Goal: Navigation & Orientation: Go to known website

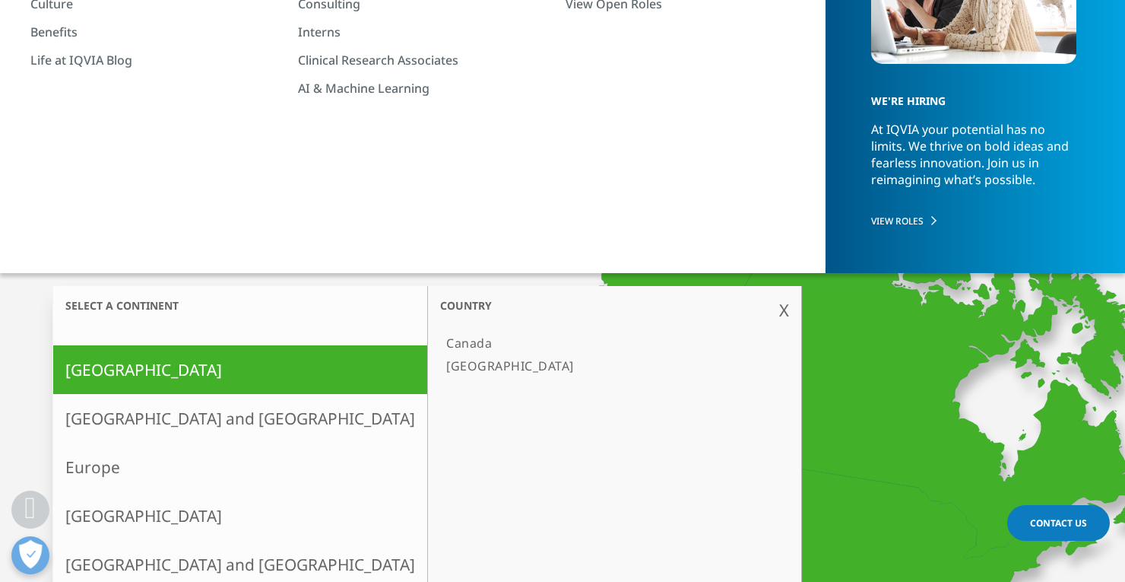
click at [136, 368] on link "North America" at bounding box center [240, 369] width 374 height 49
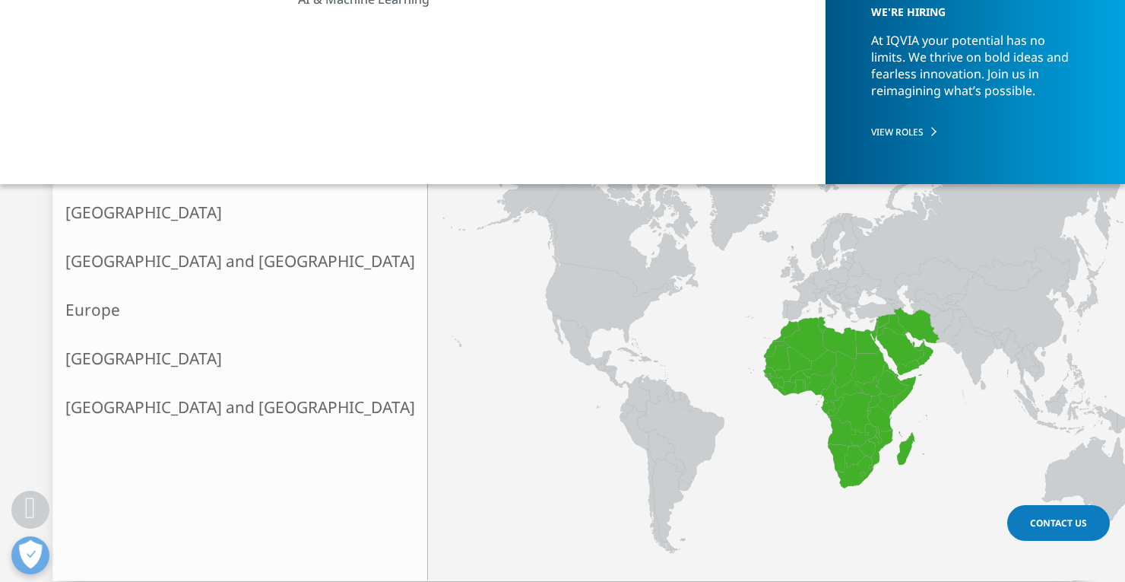
scroll to position [304, 0]
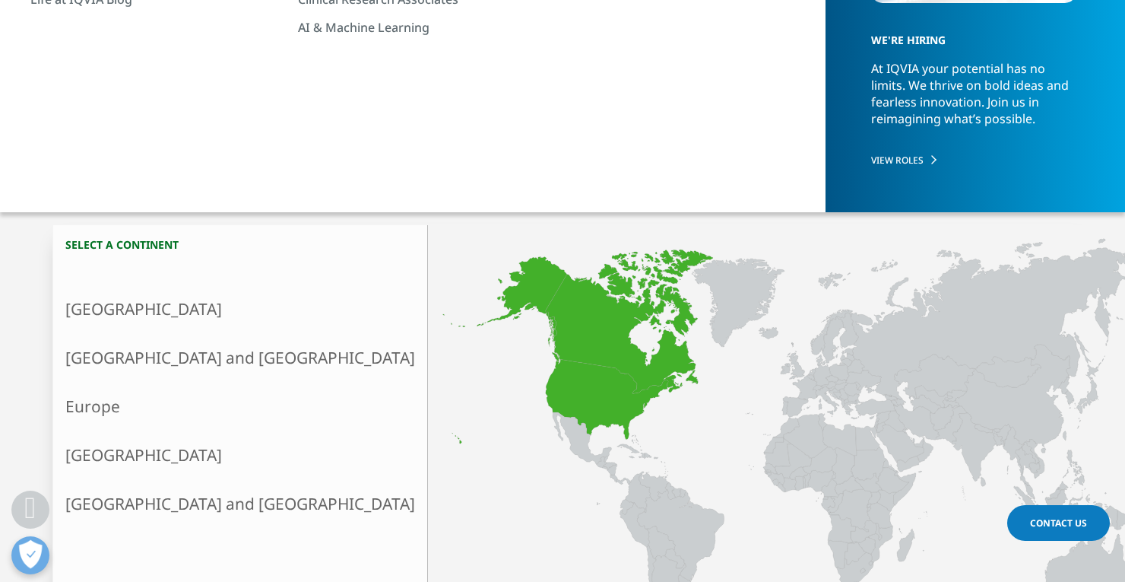
click at [105, 308] on link "North America" at bounding box center [240, 308] width 374 height 49
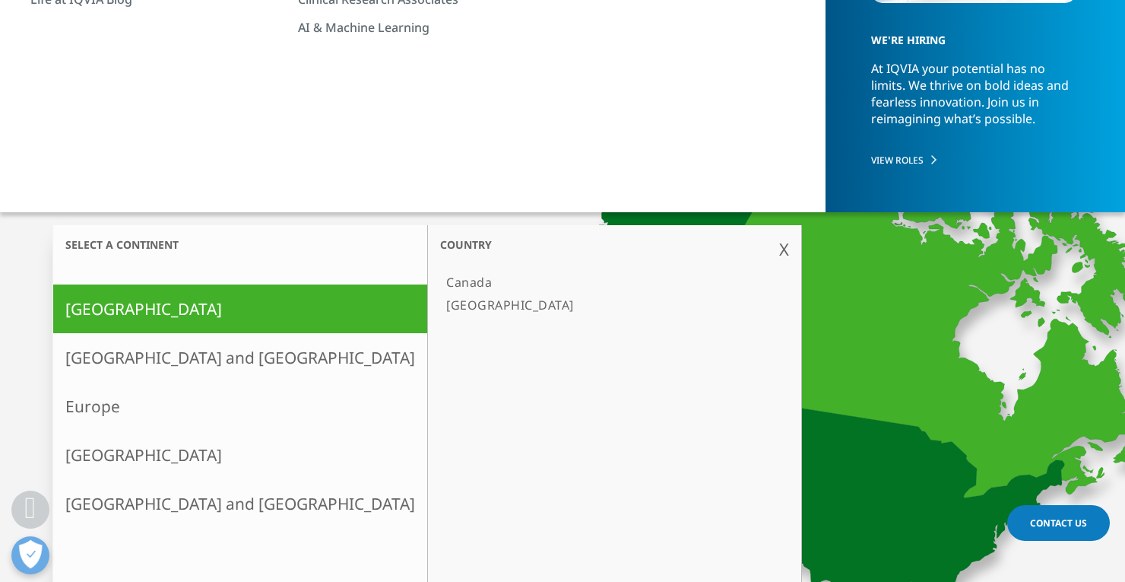
click at [440, 303] on link "[GEOGRAPHIC_DATA]" at bounding box center [607, 304] width 334 height 23
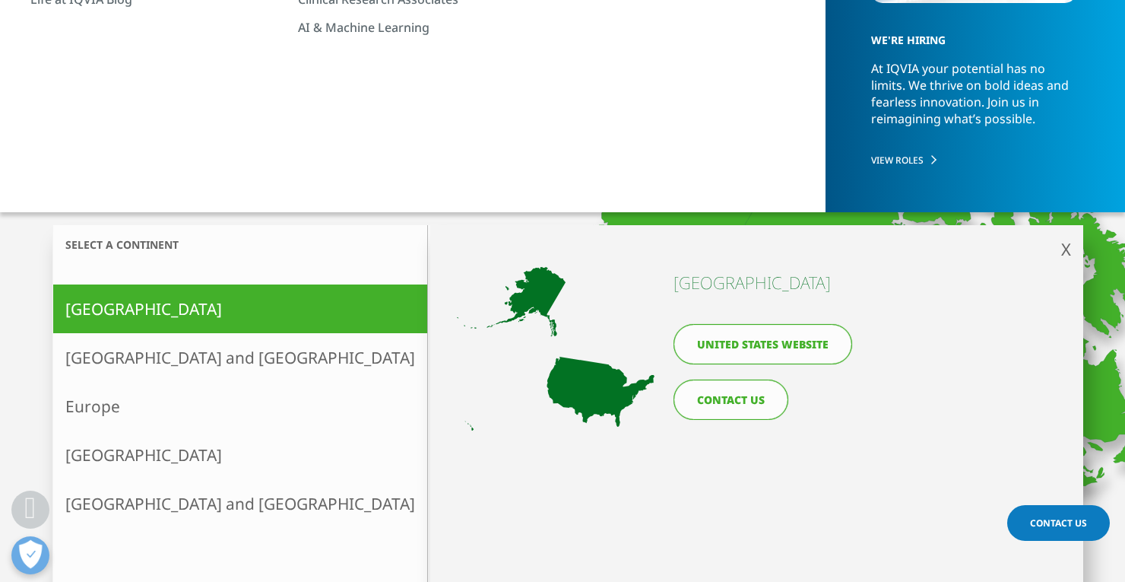
click at [777, 348] on link "United States website" at bounding box center [763, 344] width 179 height 40
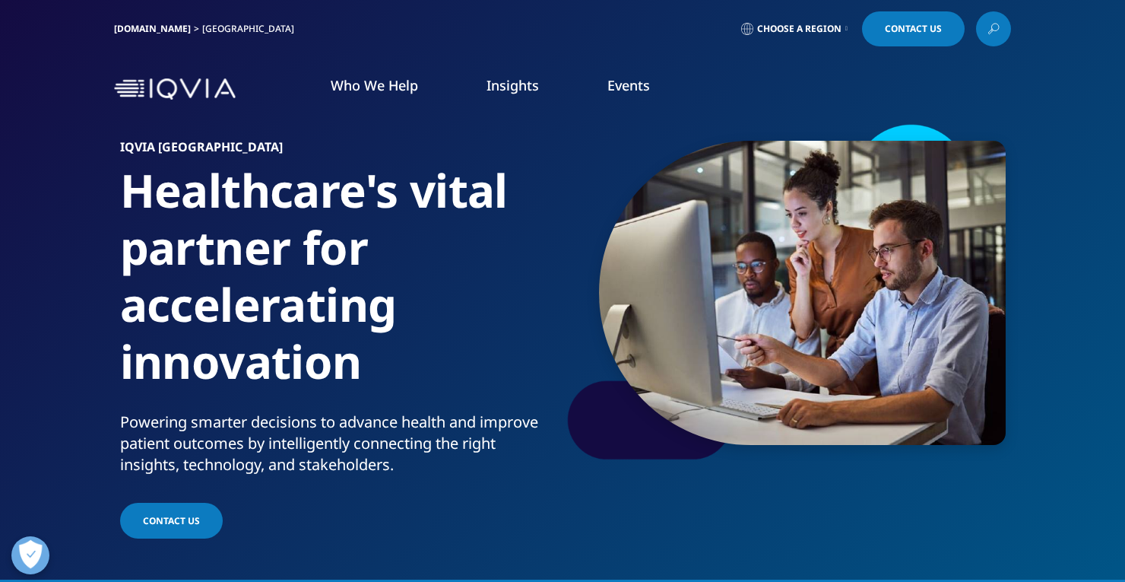
click at [845, 26] on icon at bounding box center [846, 29] width 2 height 6
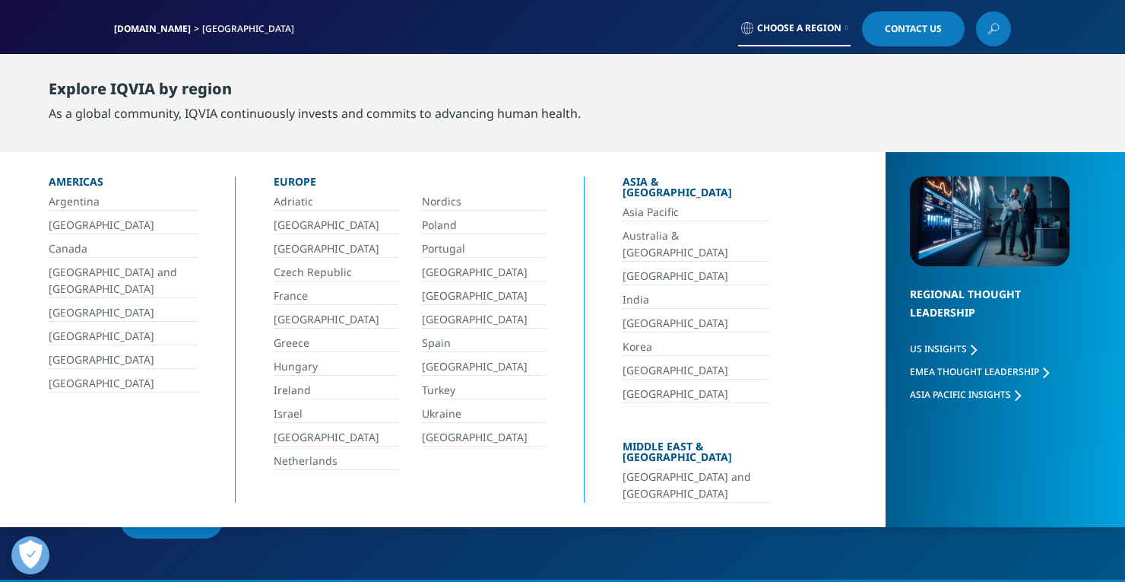
click at [781, 541] on section "IQVIA United States Healthcare's vital partner for accelerating innovation Powe…" at bounding box center [562, 289] width 1125 height 579
click at [786, 512] on div "IQVIA United States Healthcare's vital partner for accelerating innovation Powe…" at bounding box center [562, 332] width 897 height 420
click at [593, 30] on div "[DOMAIN_NAME] [GEOGRAPHIC_DATA] Choose a Region Contact Us" at bounding box center [562, 28] width 897 height 35
click at [97, 379] on link "[GEOGRAPHIC_DATA]" at bounding box center [123, 383] width 148 height 17
